Goal: Transaction & Acquisition: Subscribe to service/newsletter

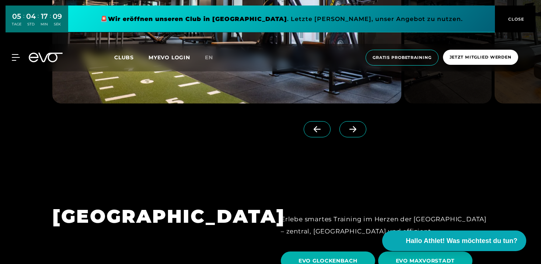
scroll to position [1883, 0]
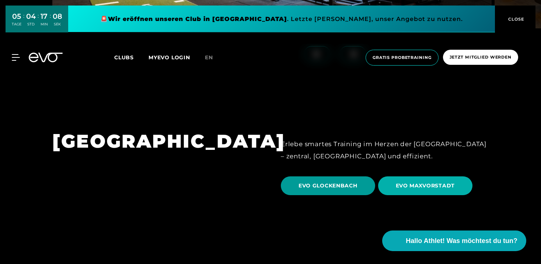
click at [320, 182] on span "EVO GLOCKENBACH" at bounding box center [328, 186] width 59 height 8
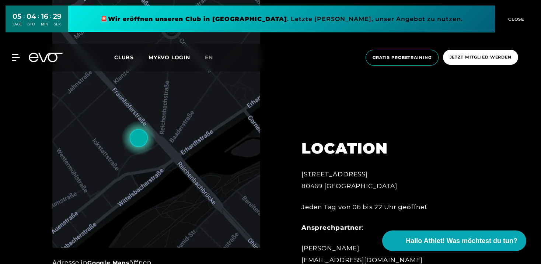
scroll to position [378, 0]
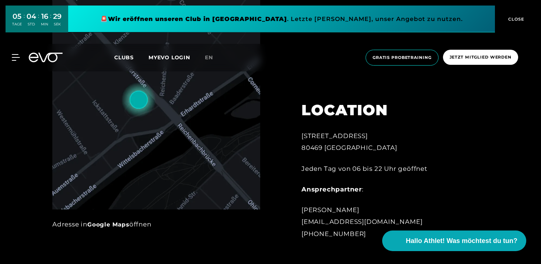
click at [346, 131] on div "[STREET_ADDRESS]" at bounding box center [383, 142] width 162 height 24
click at [341, 131] on div "[STREET_ADDRESS]" at bounding box center [383, 142] width 162 height 24
copy div "[STREET_ADDRESS]"
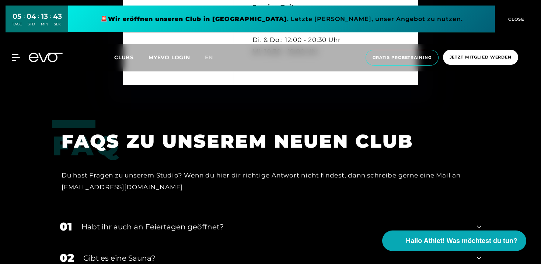
scroll to position [2209, 0]
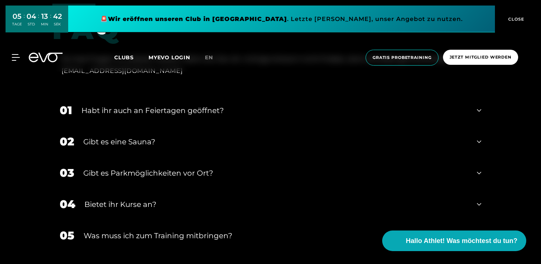
click at [215, 105] on div "Habt ihr auch an Feiertagen geöffnet?" at bounding box center [275, 110] width 386 height 11
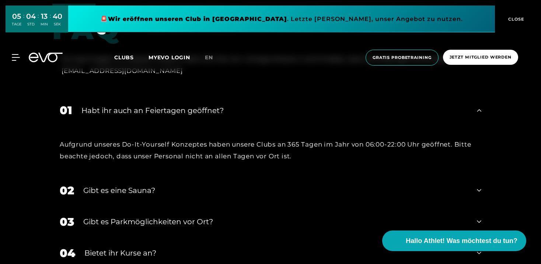
click at [215, 105] on div "Habt ihr auch an Feiertagen geöffnet?" at bounding box center [275, 110] width 386 height 11
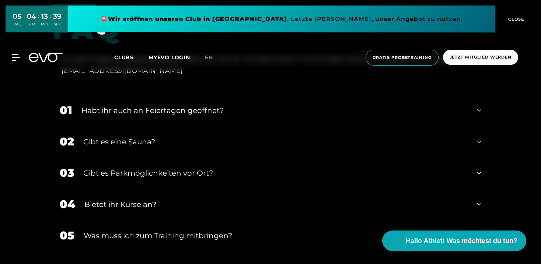
click at [214, 136] on div "Gibt es eine Sauna?" at bounding box center [275, 141] width 385 height 11
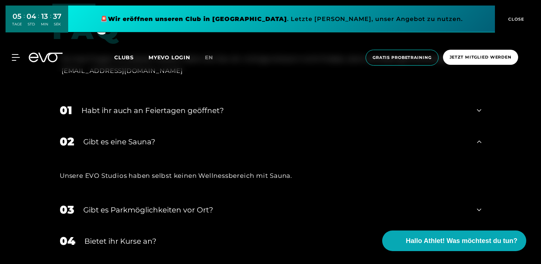
click at [213, 136] on div "Gibt es eine Sauna?" at bounding box center [275, 141] width 385 height 11
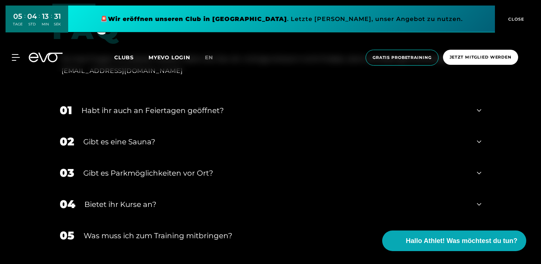
click at [176, 189] on div "04 Bietet ihr [DEMOGRAPHIC_DATA]?" at bounding box center [270, 204] width 437 height 31
click at [176, 199] on div "Bietet ihr Kurse an?" at bounding box center [276, 204] width 384 height 11
click at [158, 168] on div "Gibt es Parkmöglichkeiten vor Ort?" at bounding box center [275, 173] width 385 height 11
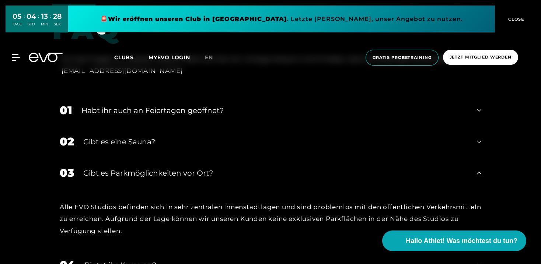
click at [154, 168] on div "Gibt es Parkmöglichkeiten vor Ort?" at bounding box center [275, 173] width 385 height 11
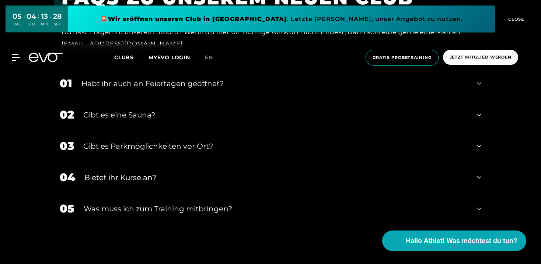
scroll to position [2272, 0]
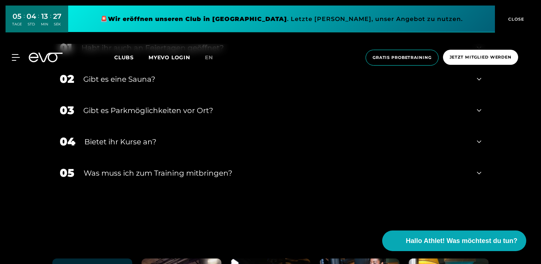
click at [156, 168] on div "Was muss ich zum Training mitbringen?" at bounding box center [276, 173] width 384 height 11
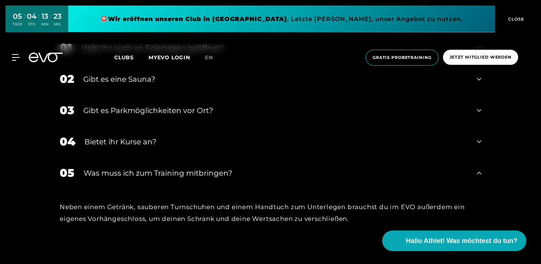
click at [153, 168] on div "Was muss ich zum Training mitbringen?" at bounding box center [276, 173] width 384 height 11
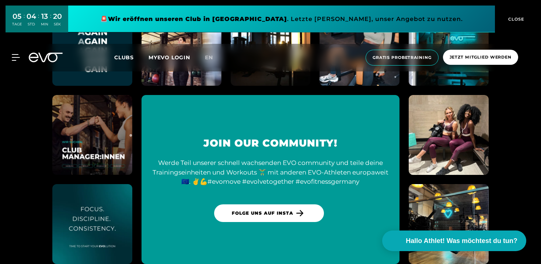
scroll to position [2610, 0]
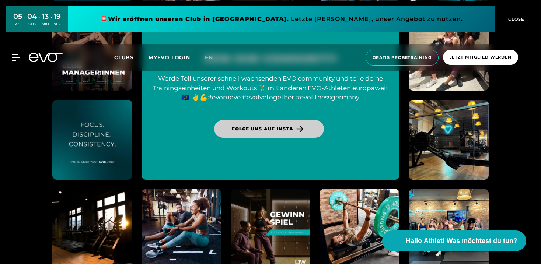
click at [229, 120] on link "Folge uns auf Insta" at bounding box center [269, 129] width 110 height 18
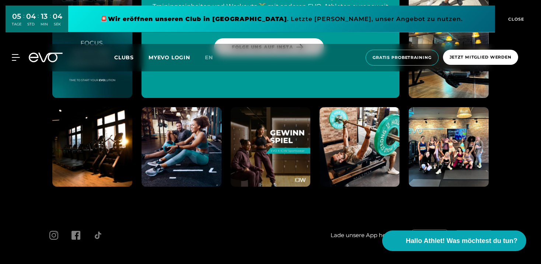
scroll to position [2706, 0]
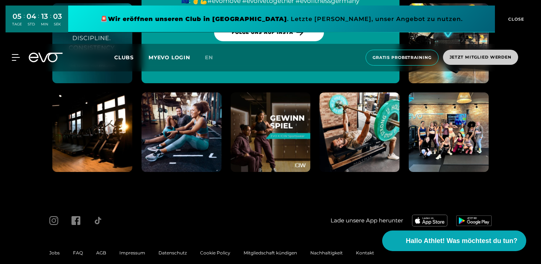
click at [475, 55] on span "Jetzt Mitglied werden" at bounding box center [481, 57] width 62 height 6
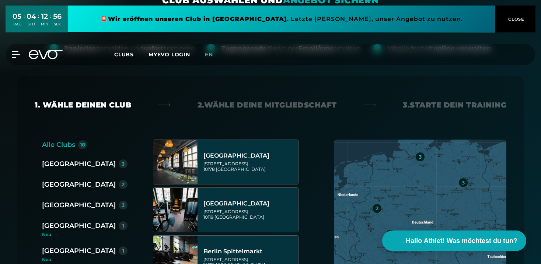
scroll to position [161, 0]
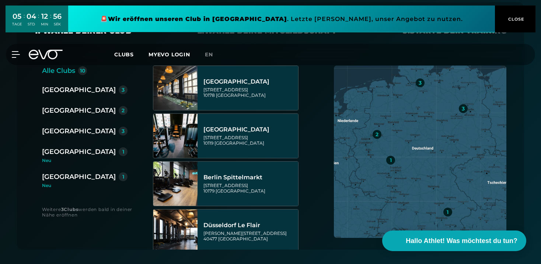
click at [63, 153] on div "[GEOGRAPHIC_DATA]" at bounding box center [79, 152] width 74 height 10
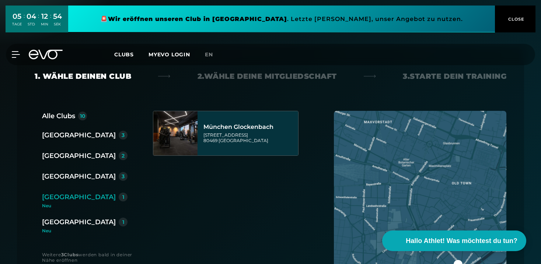
scroll to position [115, 0]
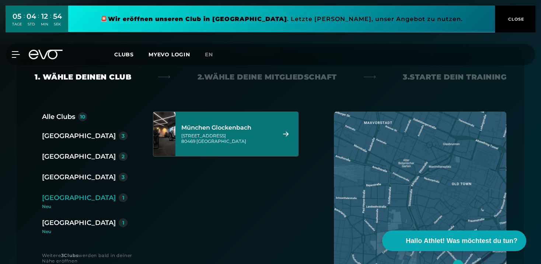
click at [75, 119] on div "Alle Clubs" at bounding box center [58, 117] width 33 height 10
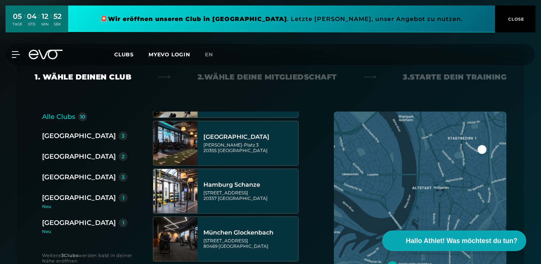
scroll to position [310, 0]
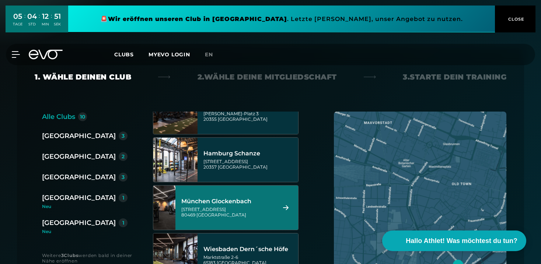
click at [243, 201] on div "München Glockenbach" at bounding box center [227, 201] width 93 height 7
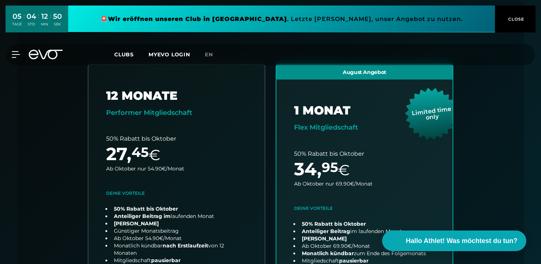
scroll to position [163, 0]
